Goal: Book appointment/travel/reservation

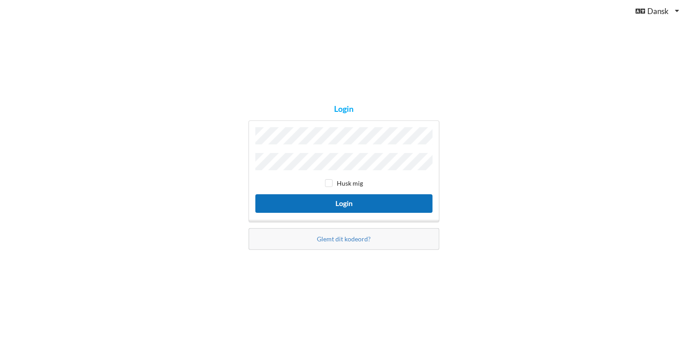
click at [345, 203] on button "Login" at bounding box center [343, 203] width 177 height 19
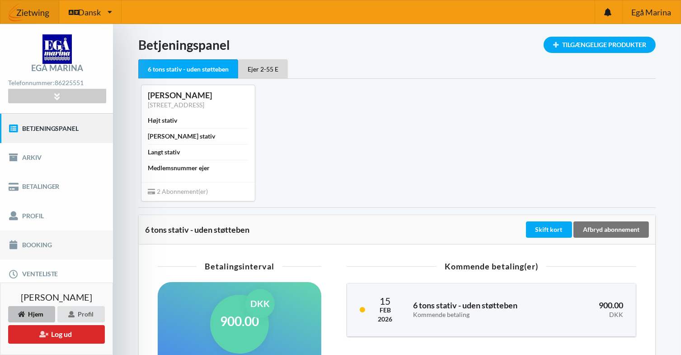
click at [25, 242] on link "Booking" at bounding box center [56, 244] width 113 height 29
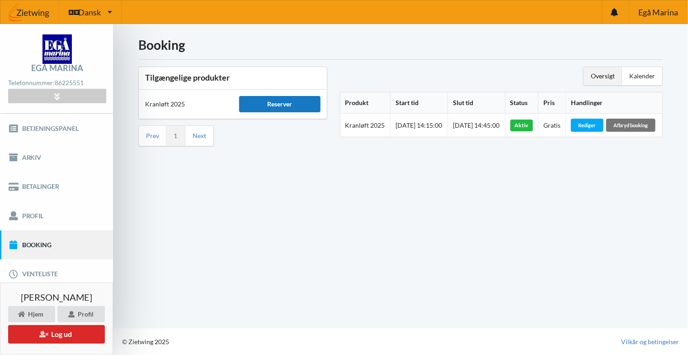
click at [251, 101] on div "Reserver" at bounding box center [279, 104] width 81 height 16
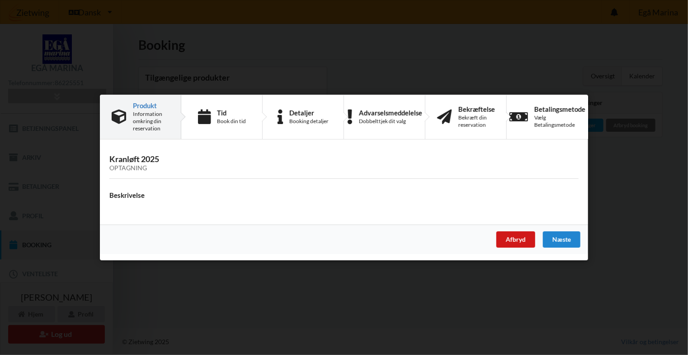
click at [511, 240] on div "Afbryd" at bounding box center [516, 239] width 39 height 16
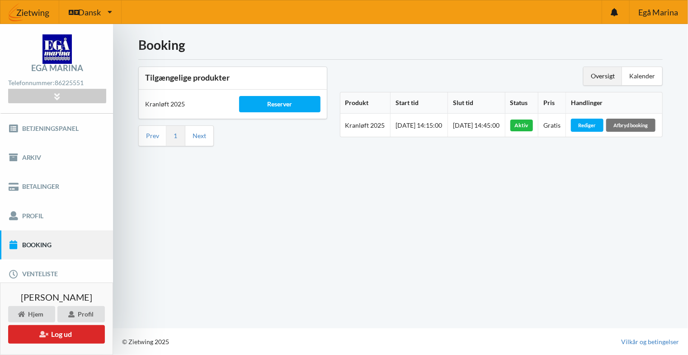
click at [345, 240] on body "Dansk Engelsk [GEOGRAPHIC_DATA] Telefonnummer: [PHONE_NUMBER] [STREET_ADDRESS] …" at bounding box center [344, 177] width 688 height 355
click at [646, 78] on div "Kalender" at bounding box center [642, 76] width 40 height 18
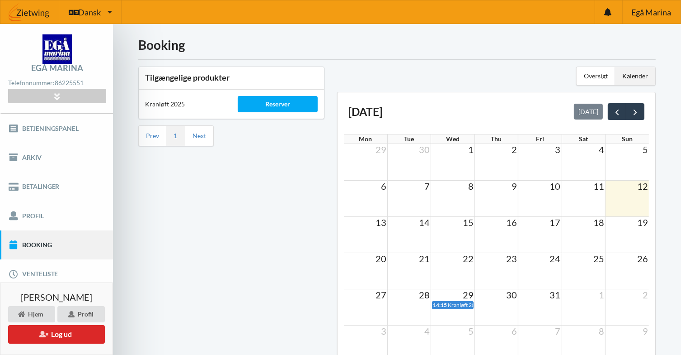
click at [365, 234] on td at bounding box center [365, 234] width 43 height 36
click at [615, 196] on td at bounding box center [628, 198] width 44 height 36
click at [400, 229] on td at bounding box center [409, 234] width 43 height 36
drag, startPoint x: 445, startPoint y: 232, endPoint x: 457, endPoint y: 233, distance: 11.8
click at [445, 232] on td at bounding box center [452, 234] width 43 height 36
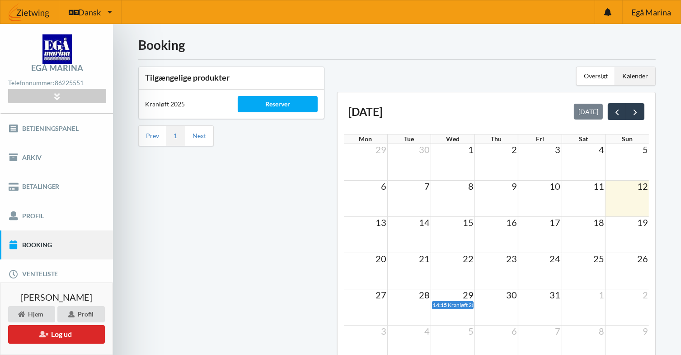
click at [513, 235] on td at bounding box center [496, 234] width 43 height 36
click at [537, 237] on td at bounding box center [540, 234] width 43 height 36
click at [611, 232] on td at bounding box center [628, 234] width 44 height 36
click at [203, 137] on link "Next" at bounding box center [200, 136] width 14 height 8
click at [201, 134] on link "Next" at bounding box center [200, 136] width 14 height 8
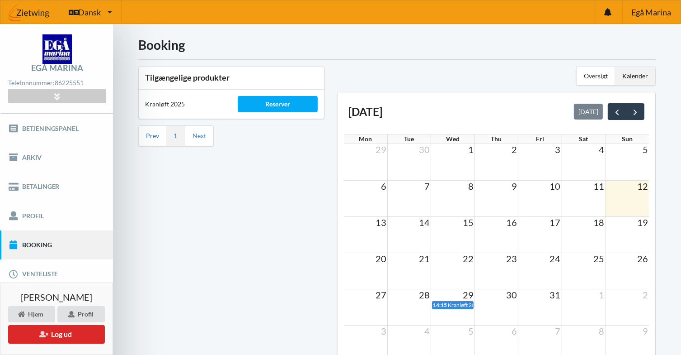
click at [152, 133] on link "Prev" at bounding box center [152, 136] width 13 height 8
click at [584, 233] on td at bounding box center [583, 234] width 43 height 36
click at [533, 222] on td "17" at bounding box center [540, 221] width 43 height 11
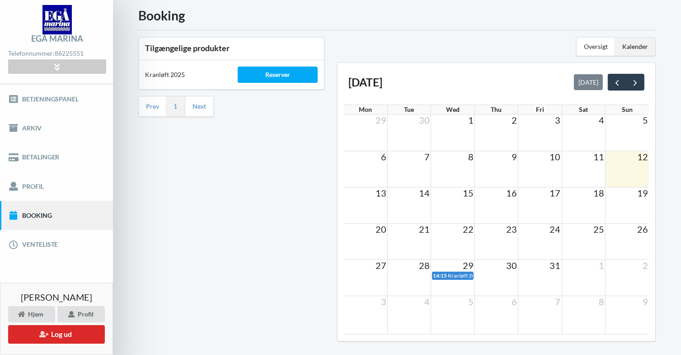
scroll to position [15, 0]
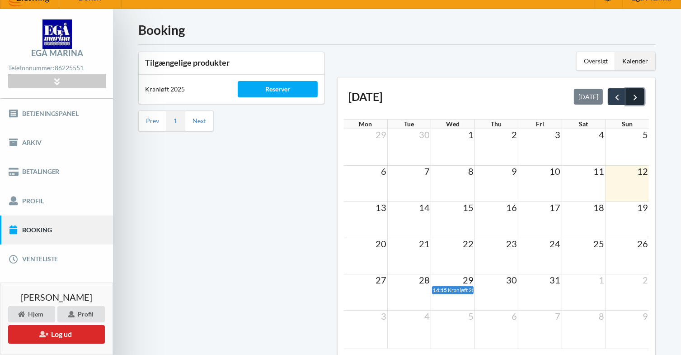
click at [639, 95] on span "next" at bounding box center [635, 96] width 9 height 9
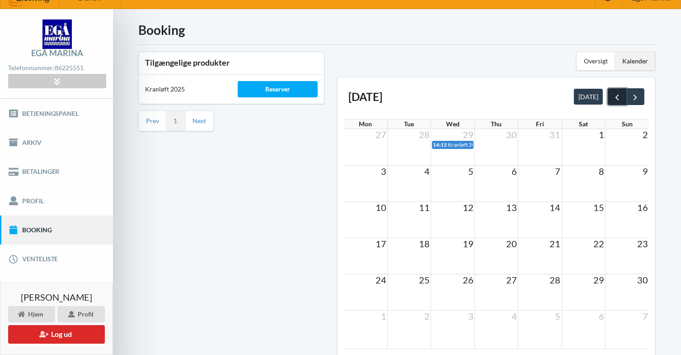
click at [618, 94] on span "prev" at bounding box center [617, 96] width 9 height 9
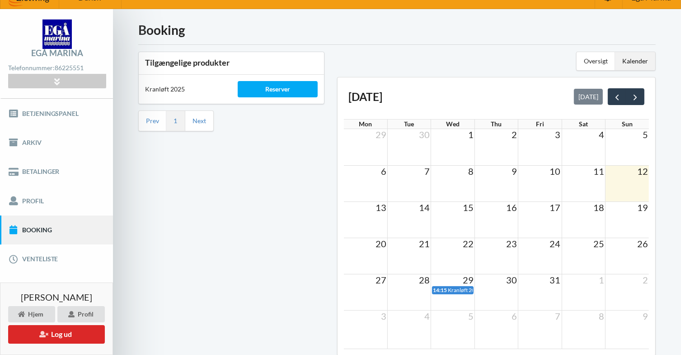
drag, startPoint x: 190, startPoint y: 208, endPoint x: 204, endPoint y: 191, distance: 21.8
click at [190, 208] on div "Tilgængelige produkter Kranløft 2025 Reserver Prev 1 Next" at bounding box center [231, 206] width 199 height 323
click at [282, 90] on div "Reserver" at bounding box center [278, 89] width 80 height 16
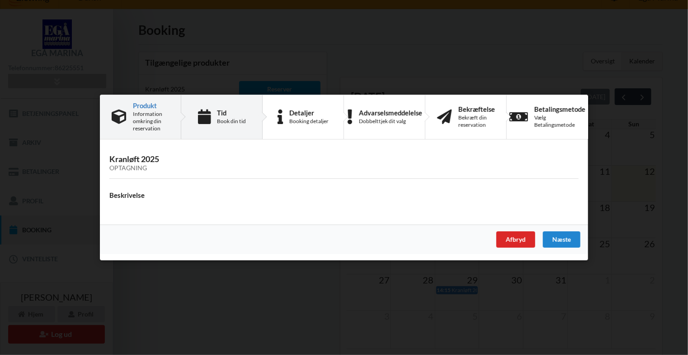
click at [234, 124] on div "Book din tid" at bounding box center [231, 121] width 29 height 7
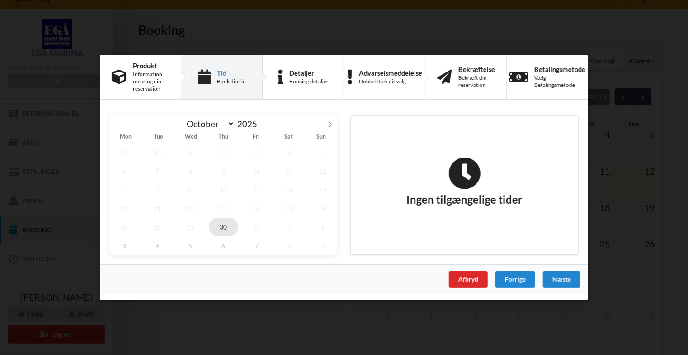
click at [230, 229] on span "30" at bounding box center [224, 227] width 30 height 19
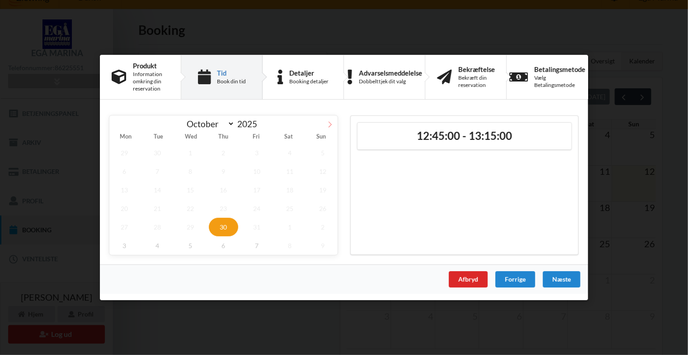
click at [333, 125] on icon at bounding box center [330, 124] width 6 height 6
click at [114, 124] on span at bounding box center [116, 122] width 15 height 15
click at [331, 123] on icon at bounding box center [330, 124] width 6 height 6
select select "10"
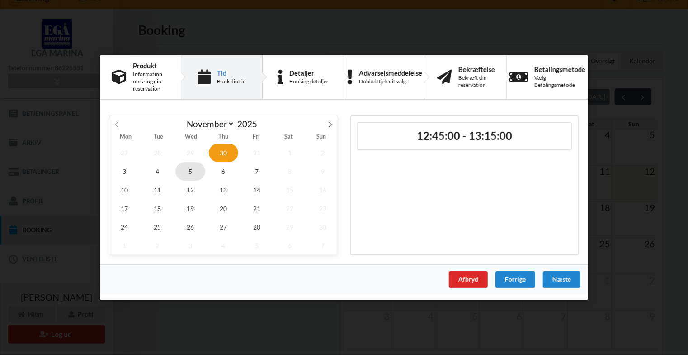
click at [194, 167] on span "5" at bounding box center [190, 171] width 30 height 19
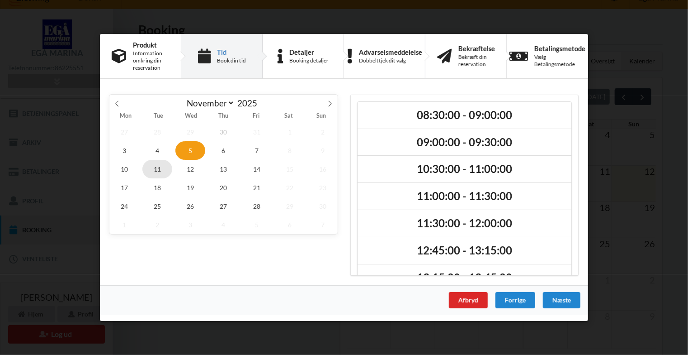
click at [154, 171] on span "11" at bounding box center [157, 169] width 30 height 19
click at [194, 193] on span "19" at bounding box center [190, 187] width 30 height 19
click at [239, 187] on div "27 28 29 30 31 1 2 3 4 5 6 7 8 9 10 11 12 13 14 15 16 17 18 19 20 21 22 23 24 2…" at bounding box center [223, 178] width 228 height 111
click at [265, 186] on span "21" at bounding box center [257, 187] width 30 height 19
click at [456, 300] on div "Afbryd" at bounding box center [468, 300] width 39 height 16
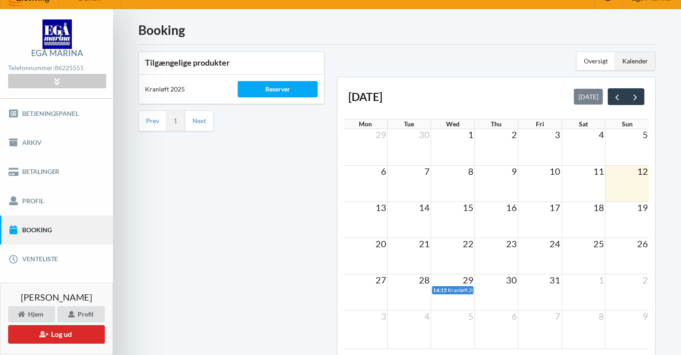
click at [253, 244] on div "Tilgængelige produkter Kranløft 2025 Reserver Prev 1 Next" at bounding box center [231, 206] width 199 height 323
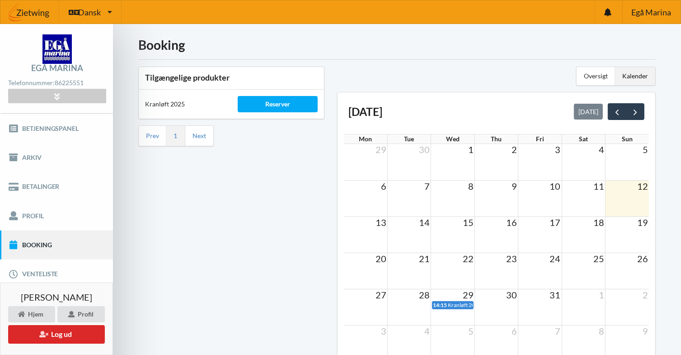
click at [265, 257] on div "Tilgængelige produkter Kranløft 2025 Reserver Prev 1 Next" at bounding box center [231, 221] width 199 height 323
click at [165, 104] on div "Kranløft 2025" at bounding box center [185, 104] width 93 height 22
drag, startPoint x: 177, startPoint y: 239, endPoint x: 101, endPoint y: 213, distance: 80.2
click at [177, 238] on div "Tilgængelige produkter Kranløft 2025 Reserver Prev 1 Next" at bounding box center [231, 221] width 199 height 323
click at [43, 211] on link "Profil" at bounding box center [56, 215] width 113 height 29
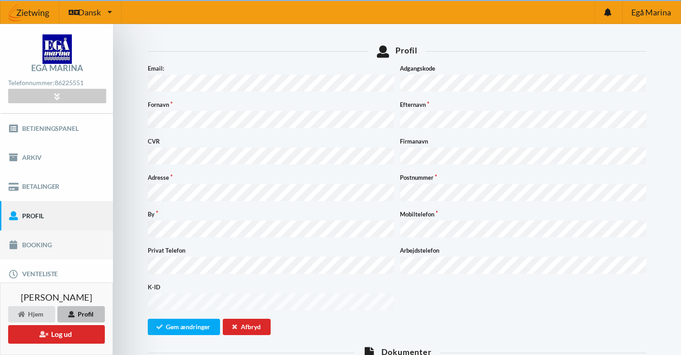
click at [29, 242] on link "Booking" at bounding box center [56, 244] width 113 height 29
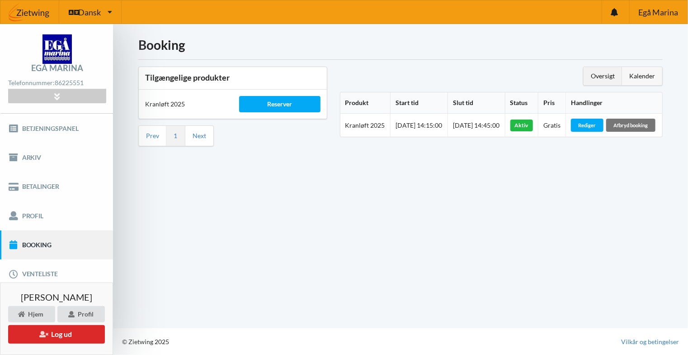
click at [640, 76] on div "Kalender" at bounding box center [642, 76] width 40 height 18
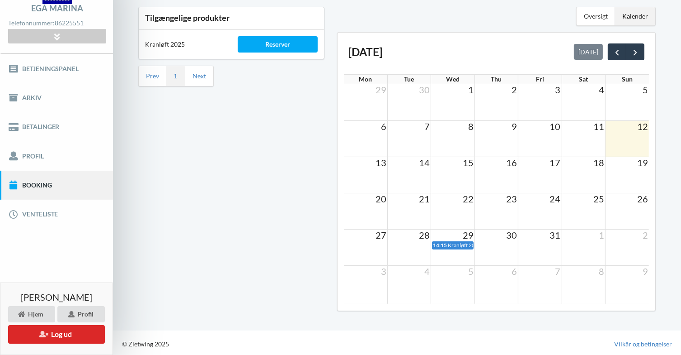
scroll to position [60, 0]
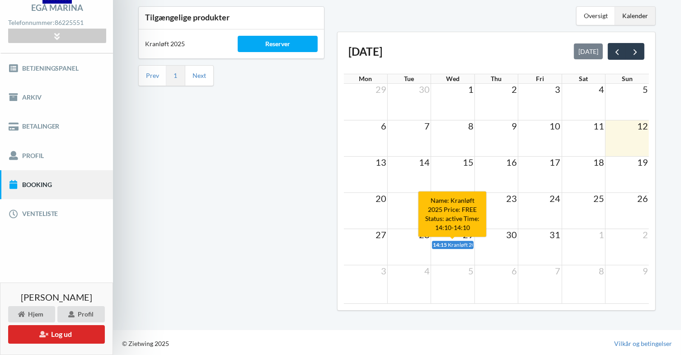
click at [443, 241] on span "14:15" at bounding box center [440, 244] width 14 height 7
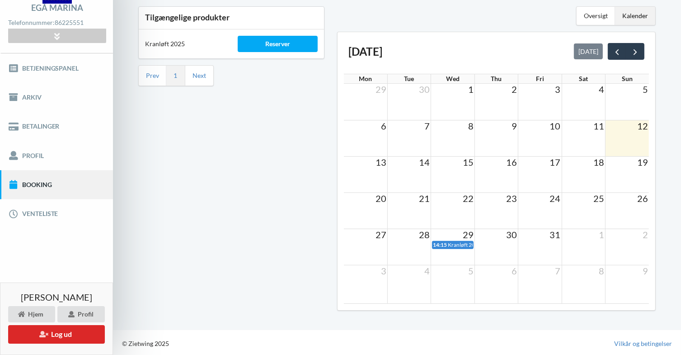
click at [300, 209] on div "Tilgængelige produkter Kranløft 2025 Reserver Prev 1 Next" at bounding box center [231, 161] width 199 height 323
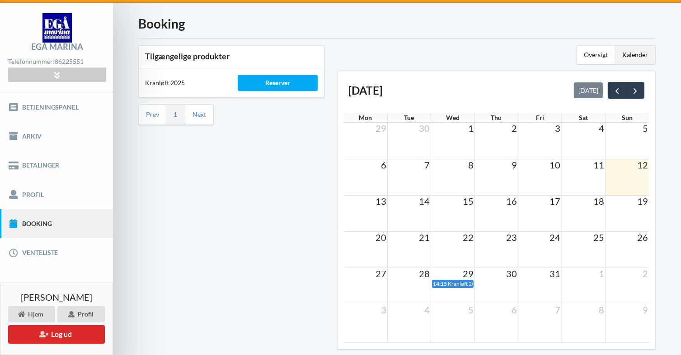
scroll to position [0, 0]
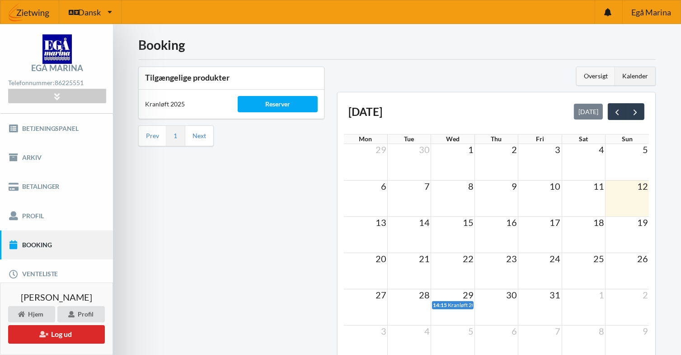
click at [591, 73] on div "Oversigt" at bounding box center [596, 76] width 38 height 18
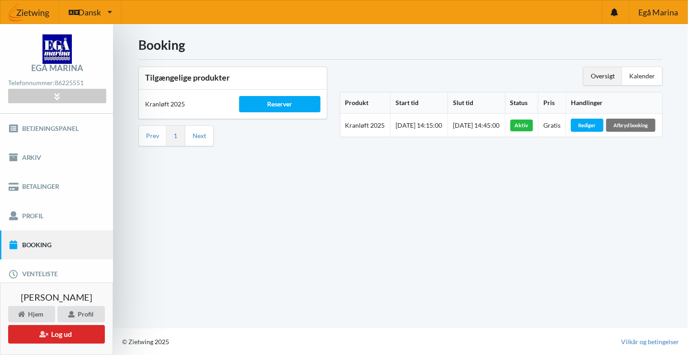
click at [403, 130] on div "Start time: [DATE] 14:15:00" at bounding box center [419, 125] width 47 height 9
click at [405, 152] on div "Oversigt Kalender Produkt Start tid Slut tid Status Pris Handlinger Product: Kr…" at bounding box center [502, 106] width 336 height 92
click at [21, 208] on link "Profil" at bounding box center [56, 215] width 113 height 29
